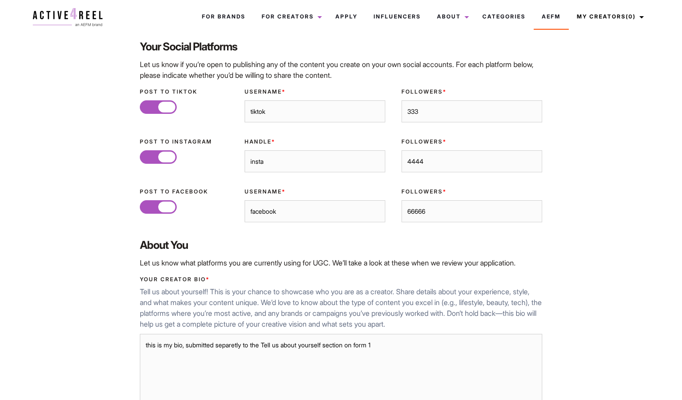
scroll to position [153, 0]
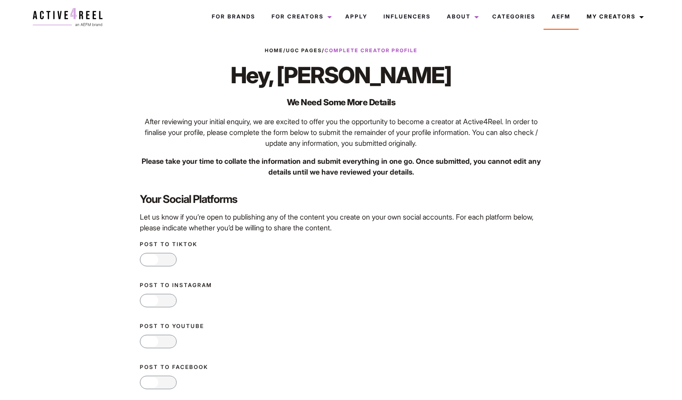
scroll to position [5, 0]
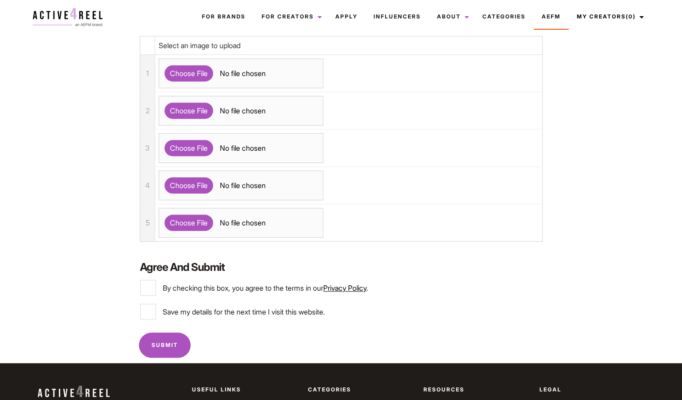
scroll to position [677, 0]
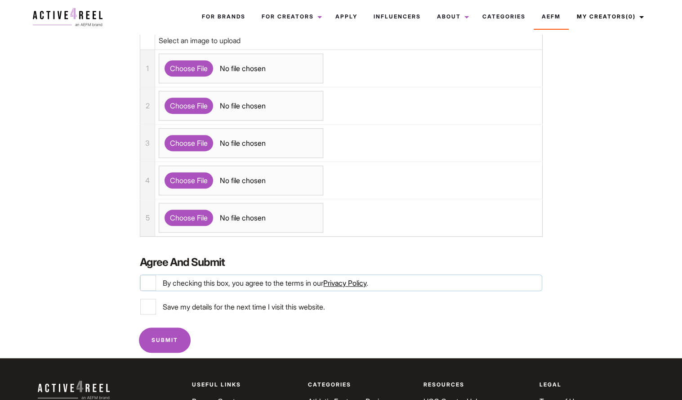
click at [149, 291] on input "By checking this box, you agree to the terms in our Privacy Policy ." at bounding box center [148, 283] width 16 height 16
checkbox input "true"
click at [149, 314] on input "Save my details for the next time I visit this website." at bounding box center [148, 307] width 16 height 16
checkbox input "true"
click at [158, 346] on input "Submit" at bounding box center [165, 339] width 52 height 25
